Goal: Information Seeking & Learning: Find specific page/section

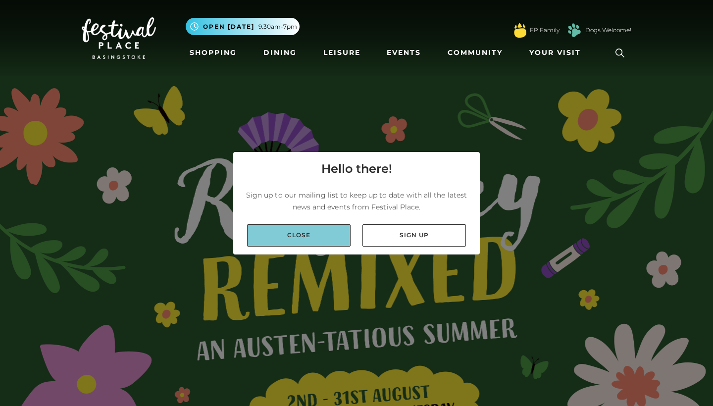
click at [305, 236] on link "Close" at bounding box center [298, 235] width 103 height 22
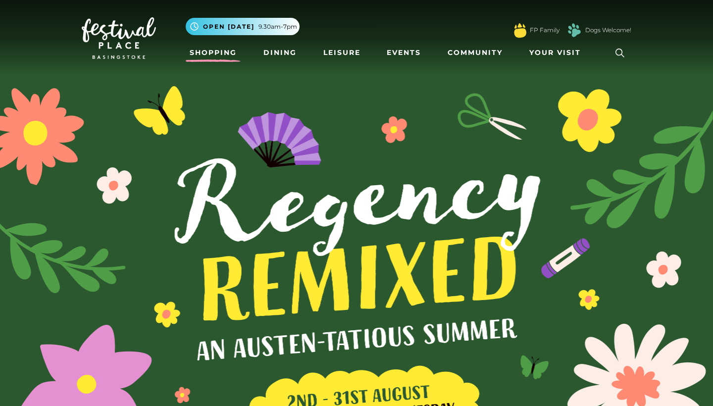
click at [221, 53] on link "Shopping" at bounding box center [213, 53] width 55 height 18
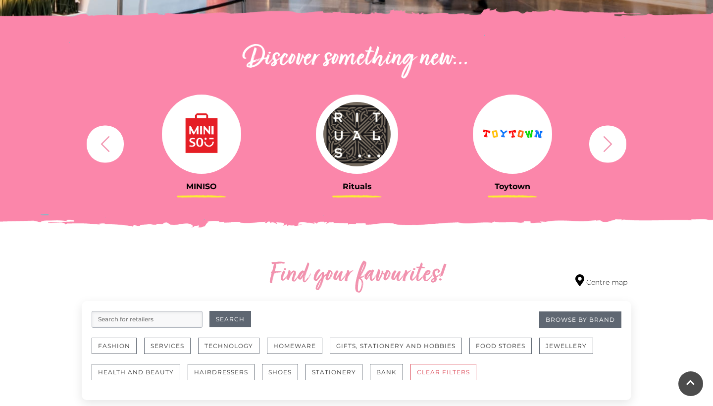
scroll to position [327, 0]
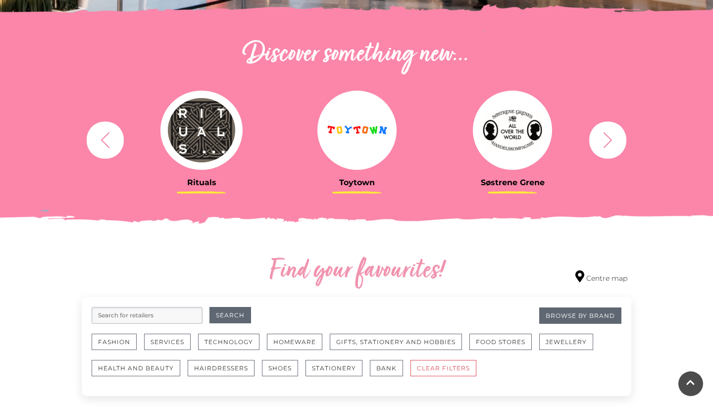
click at [385, 125] on img at bounding box center [356, 130] width 79 height 79
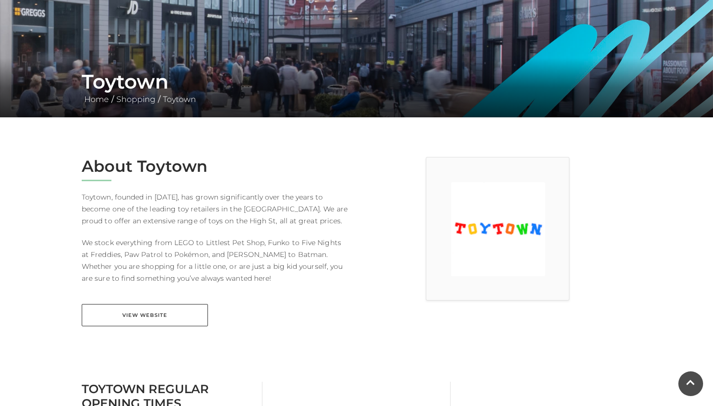
scroll to position [128, 0]
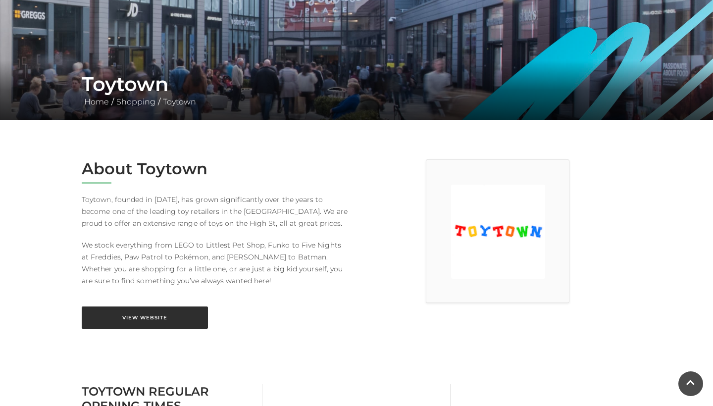
click at [139, 318] on link "View Website" at bounding box center [145, 318] width 126 height 22
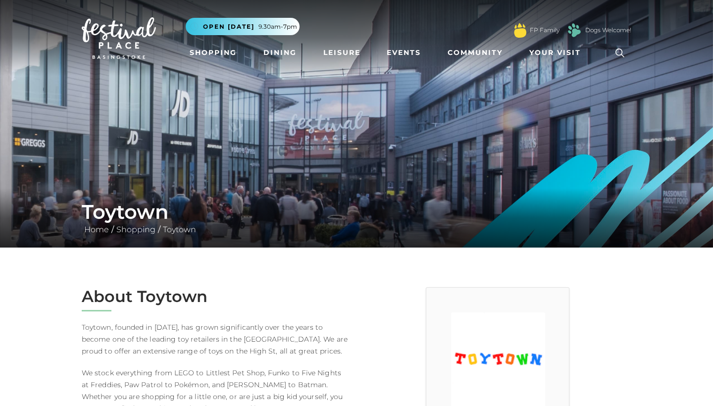
scroll to position [0, 0]
click at [409, 52] on link "Events" at bounding box center [404, 53] width 42 height 18
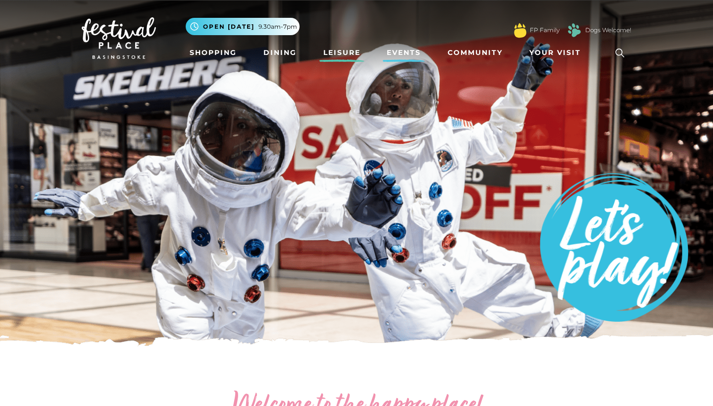
click at [348, 52] on link "Leisure" at bounding box center [341, 53] width 45 height 18
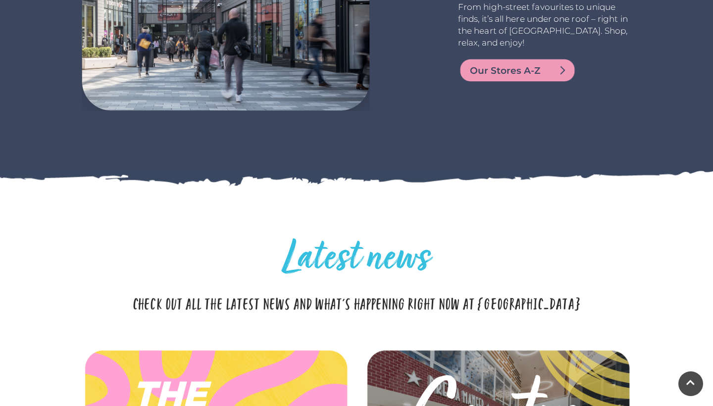
scroll to position [2188, 0]
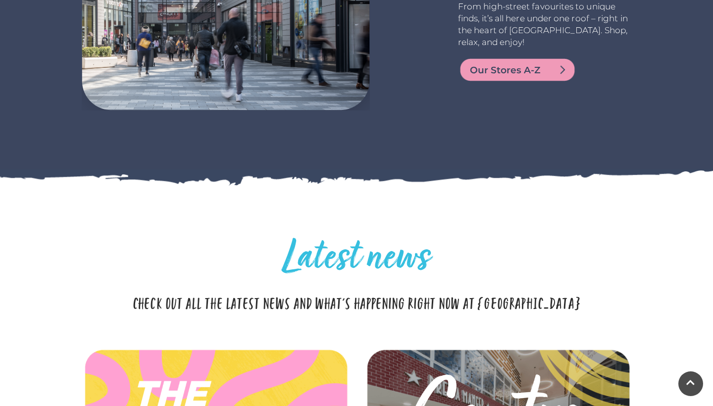
click at [538, 79] on img at bounding box center [517, 70] width 119 height 24
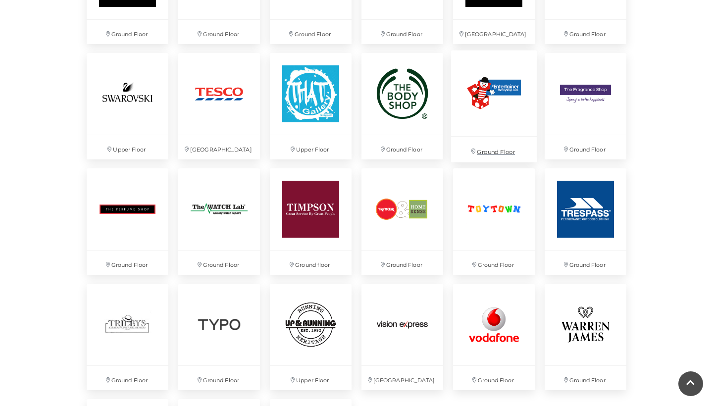
scroll to position [2422, 0]
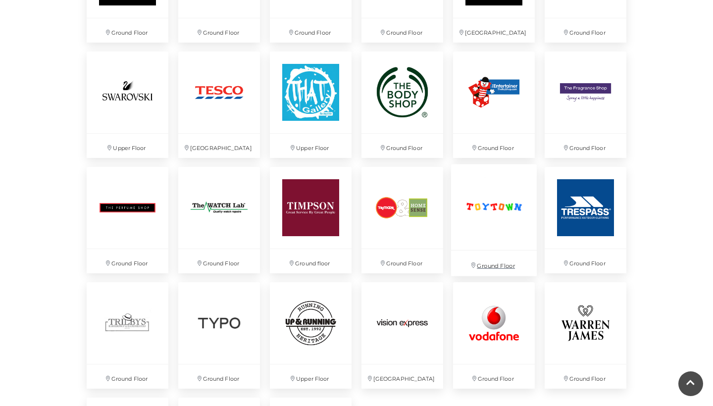
click at [492, 220] on img at bounding box center [494, 207] width 86 height 86
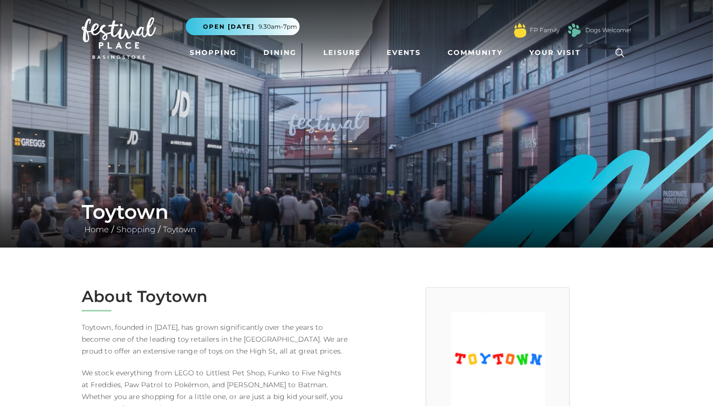
click at [618, 52] on icon at bounding box center [620, 53] width 15 height 15
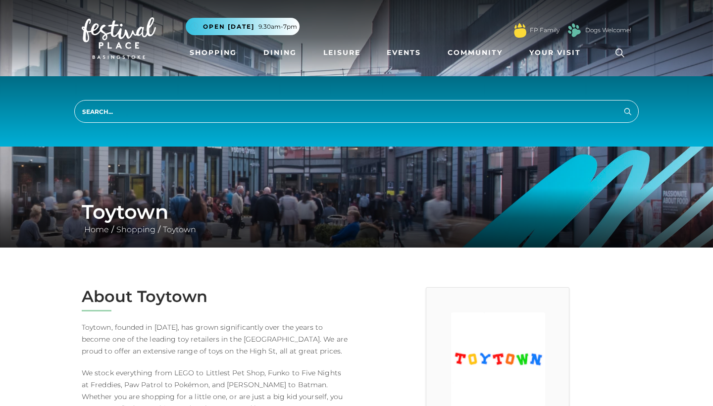
click at [154, 107] on input "search" at bounding box center [356, 111] width 564 height 23
type input "baby coat"
click at [628, 111] on button "Search" at bounding box center [628, 111] width 12 height 12
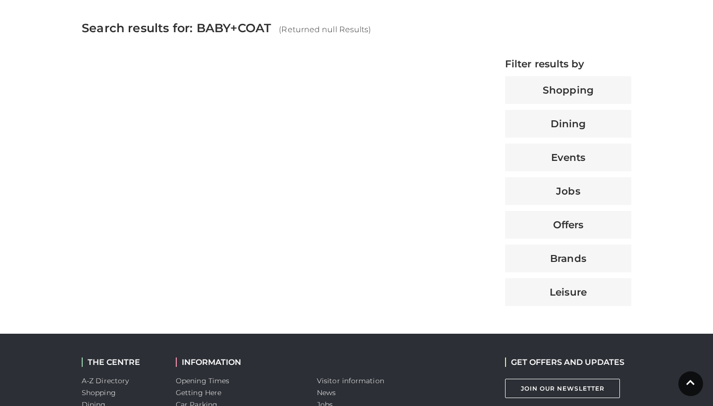
scroll to position [371, 0]
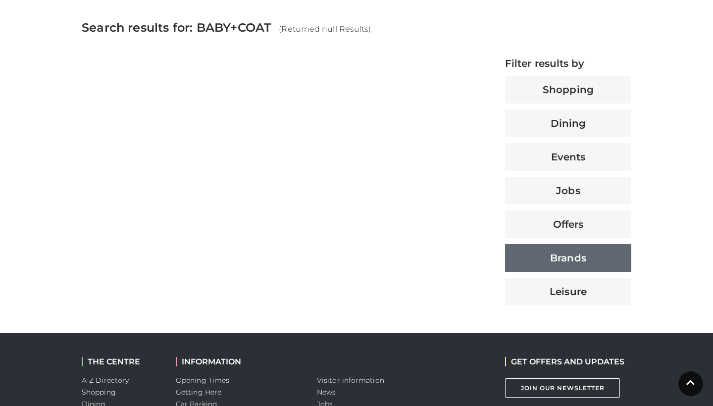
click at [565, 262] on button "Brands" at bounding box center [568, 258] width 126 height 28
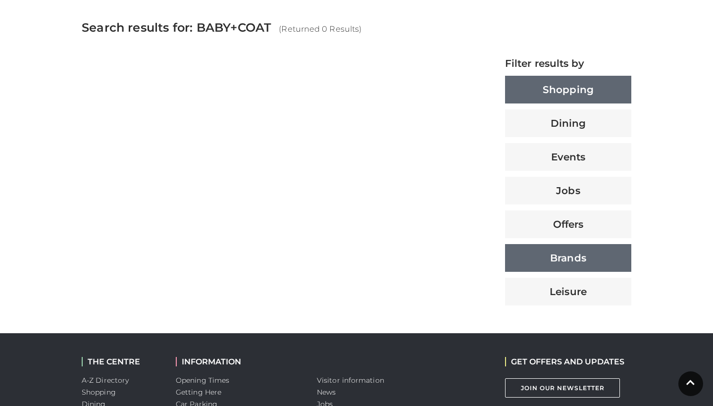
click at [575, 95] on button "Shopping" at bounding box center [568, 90] width 126 height 28
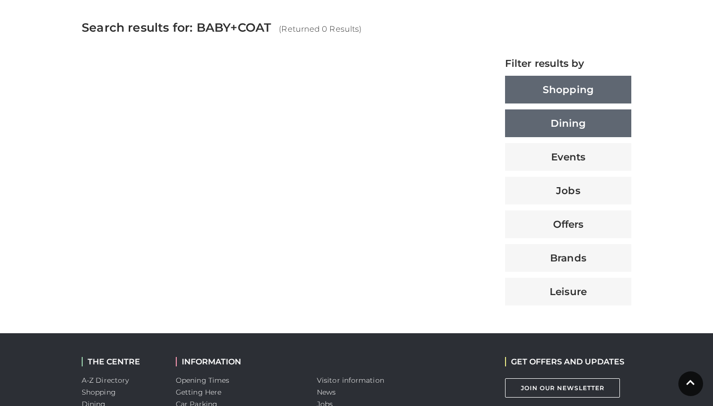
click at [575, 121] on button "Dining" at bounding box center [568, 123] width 126 height 28
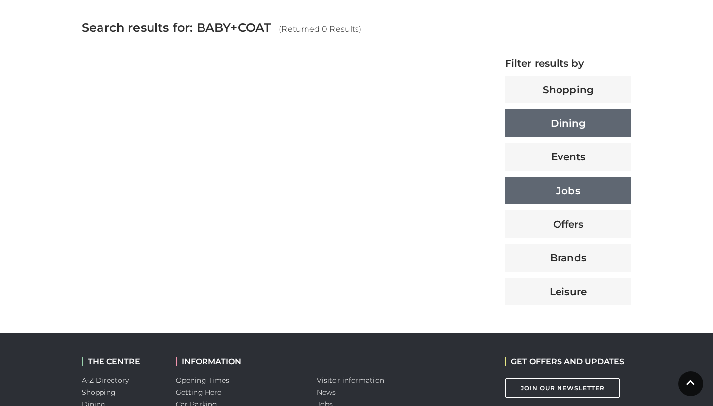
click at [563, 196] on button "Jobs" at bounding box center [568, 191] width 126 height 28
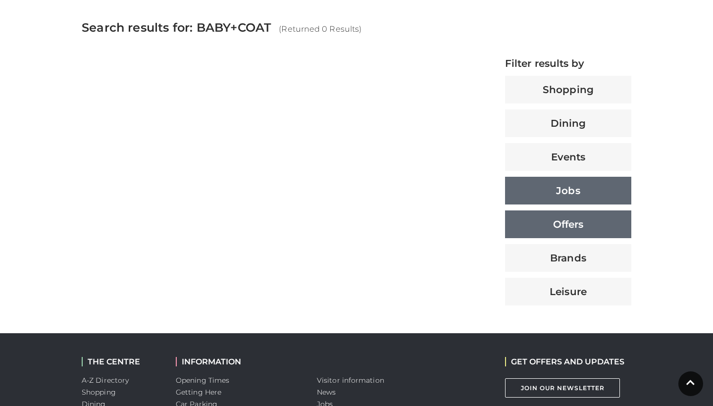
click at [568, 224] on button "Offers" at bounding box center [568, 224] width 126 height 28
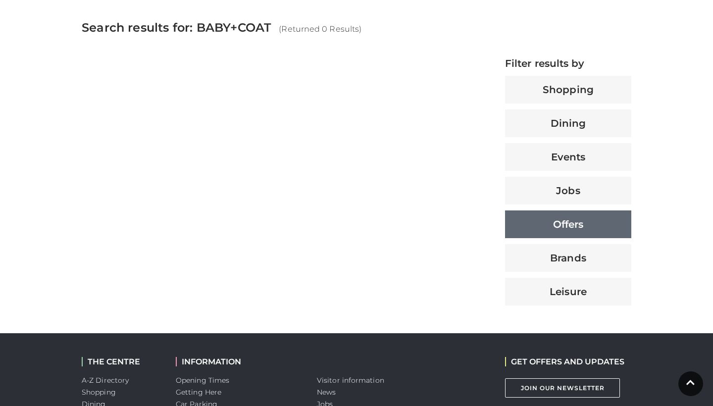
click at [568, 224] on button "Offers" at bounding box center [568, 224] width 126 height 28
